Goal: Learn about a topic: Learn about a topic

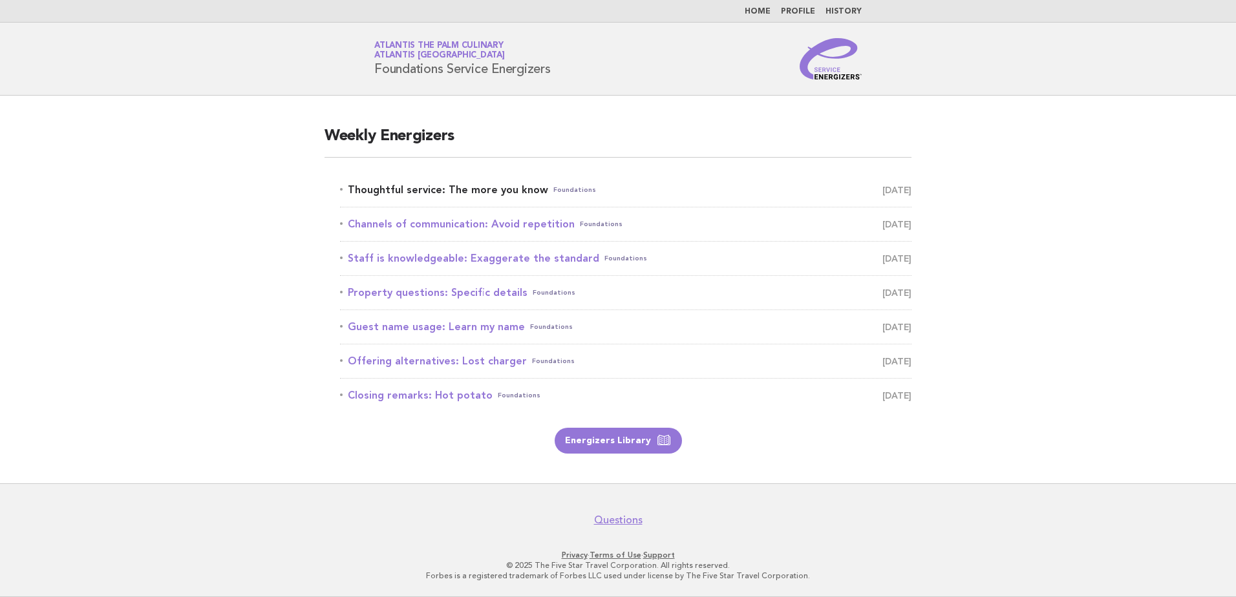
click at [383, 190] on link "Thoughtful service: The more you know Foundations [DATE]" at bounding box center [625, 190] width 571 height 18
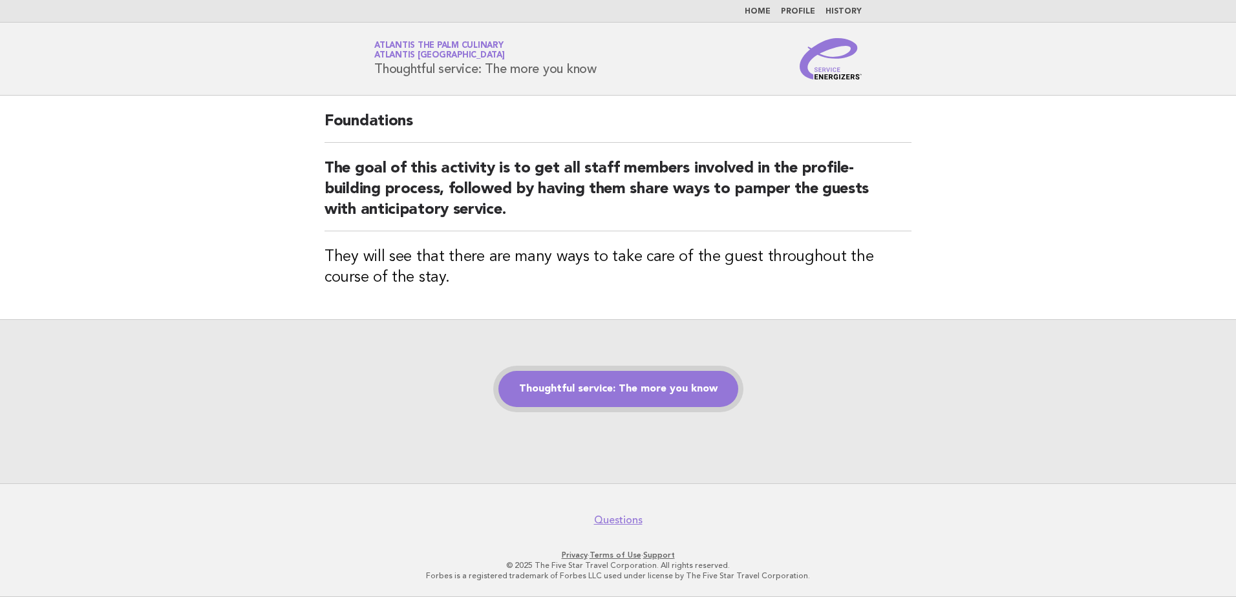
click at [694, 391] on link "Thoughtful service: The more you know" at bounding box center [618, 389] width 240 height 36
click at [633, 391] on link "Thoughtful service: The more you know" at bounding box center [618, 389] width 240 height 36
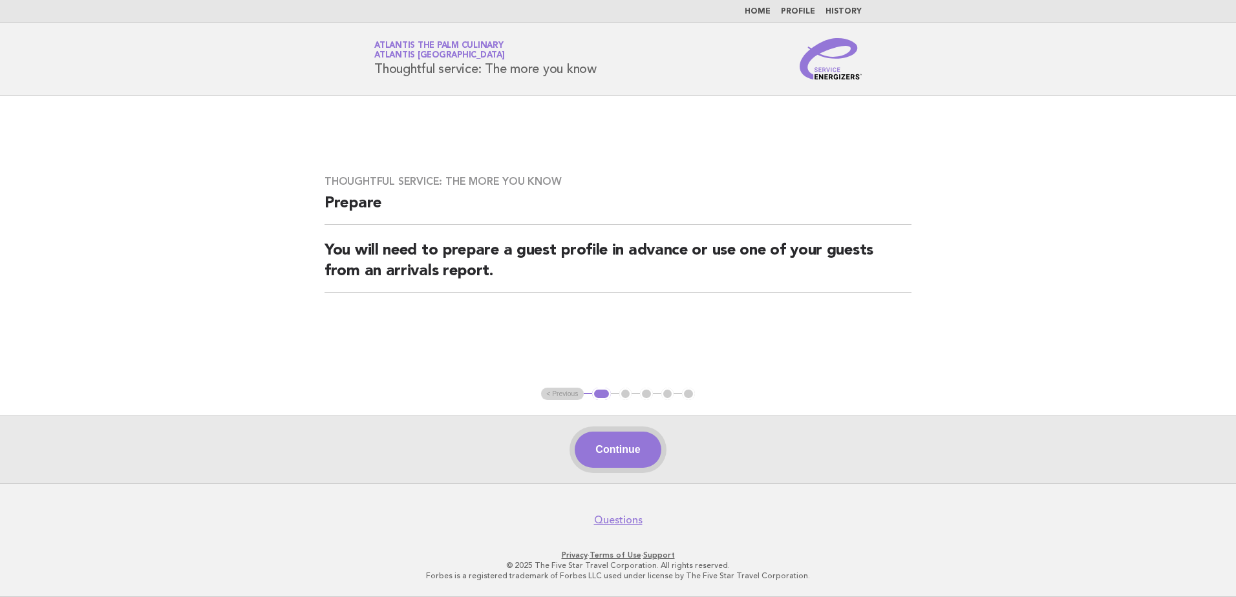
click at [611, 443] on button "Continue" at bounding box center [618, 450] width 86 height 36
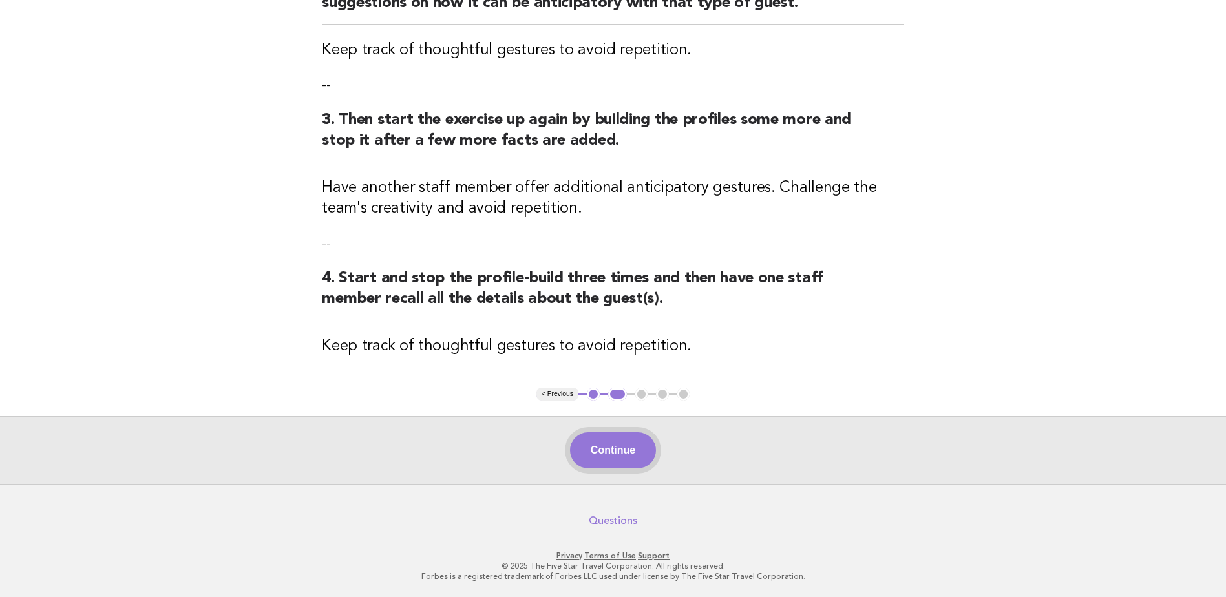
click at [612, 446] on button "Continue" at bounding box center [613, 450] width 86 height 36
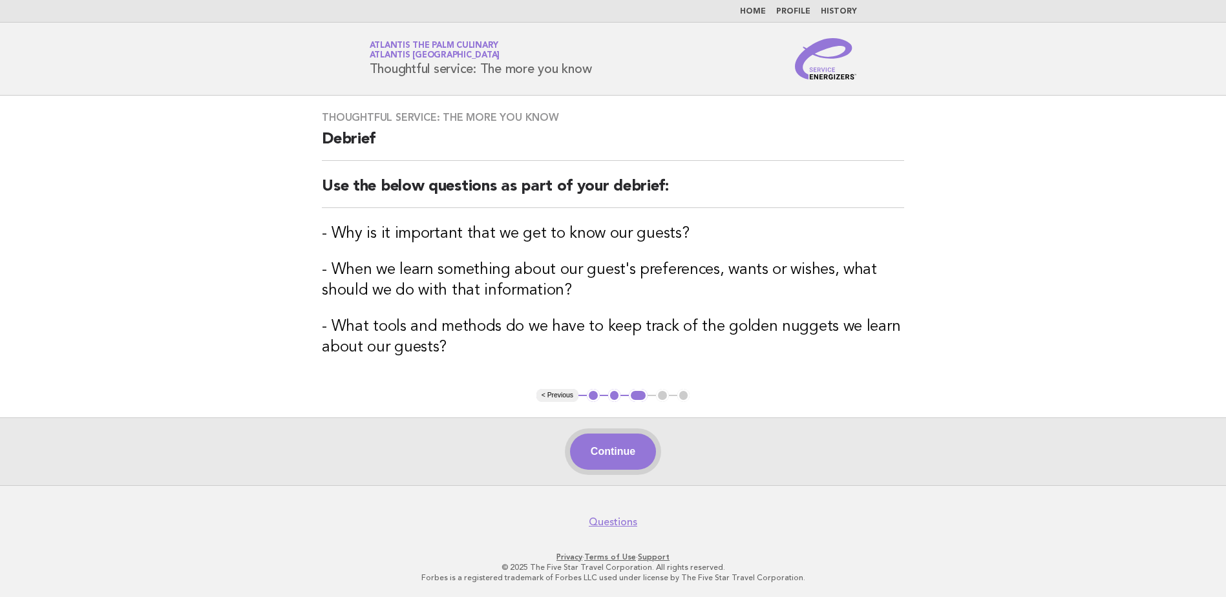
scroll to position [1, 0]
click at [615, 451] on button "Continue" at bounding box center [613, 450] width 86 height 36
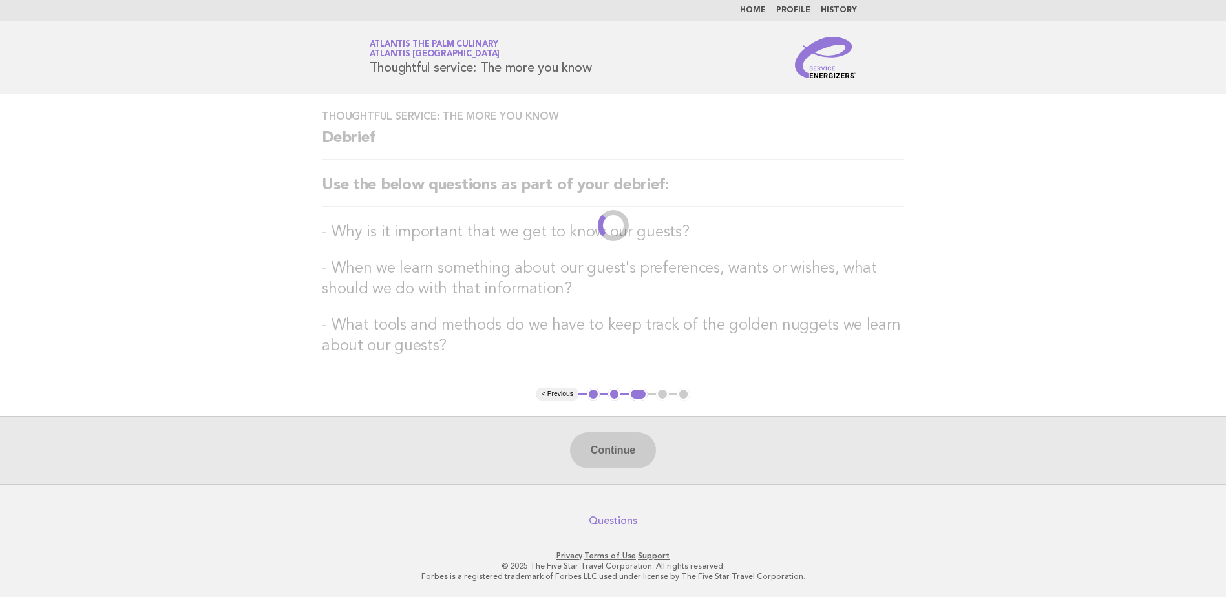
scroll to position [0, 0]
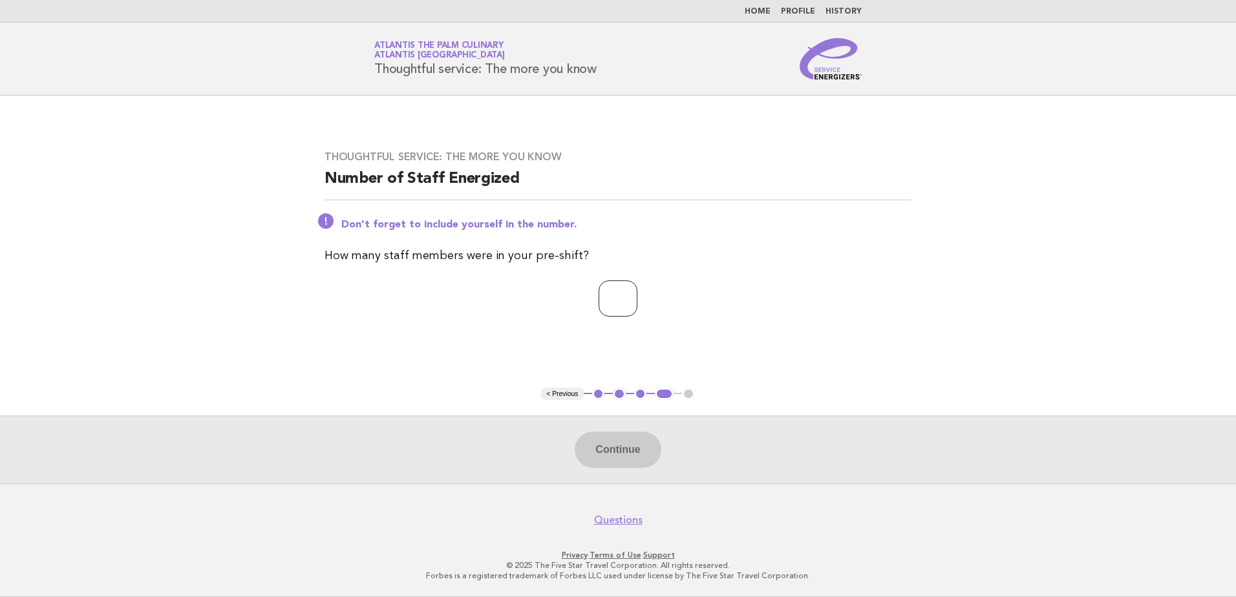
click at [627, 295] on input "number" at bounding box center [618, 299] width 39 height 36
type input "**"
click at [636, 447] on button "Continue" at bounding box center [618, 450] width 86 height 36
